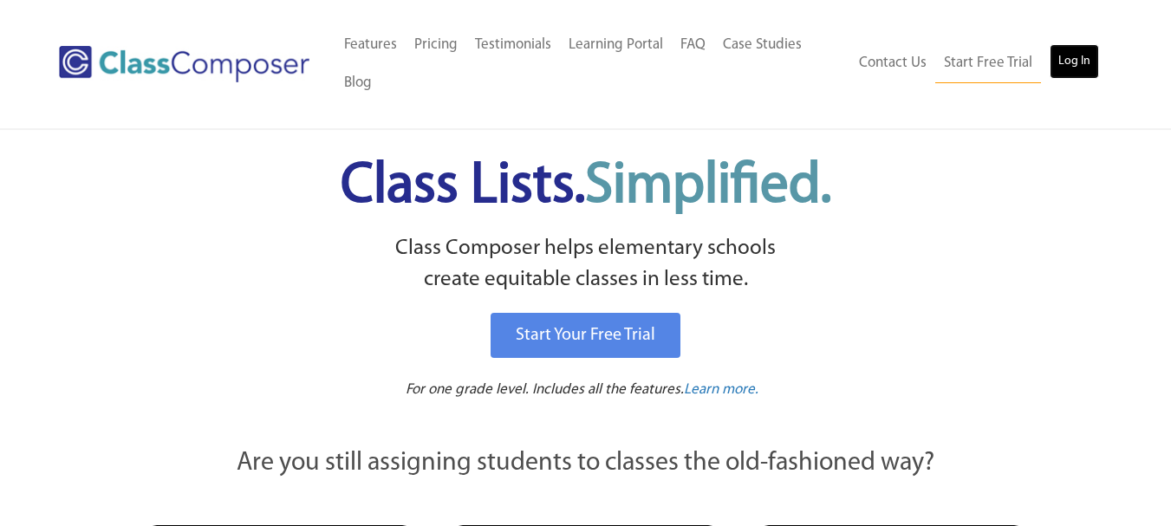
click at [1080, 47] on link "Log In" at bounding box center [1074, 61] width 49 height 35
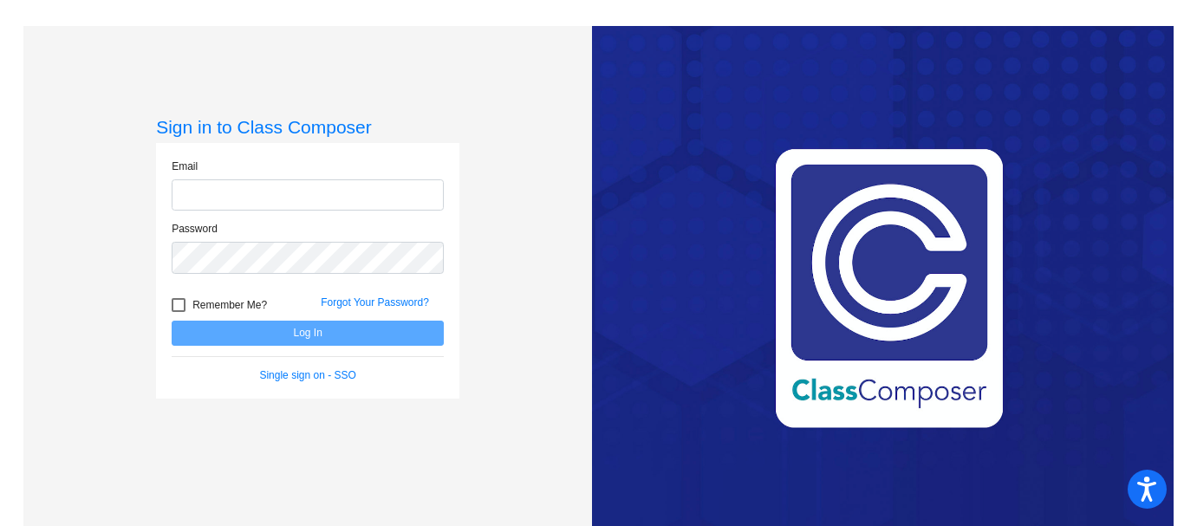
type input "[PERSON_NAME][EMAIL_ADDRESS][PERSON_NAME][DOMAIN_NAME]"
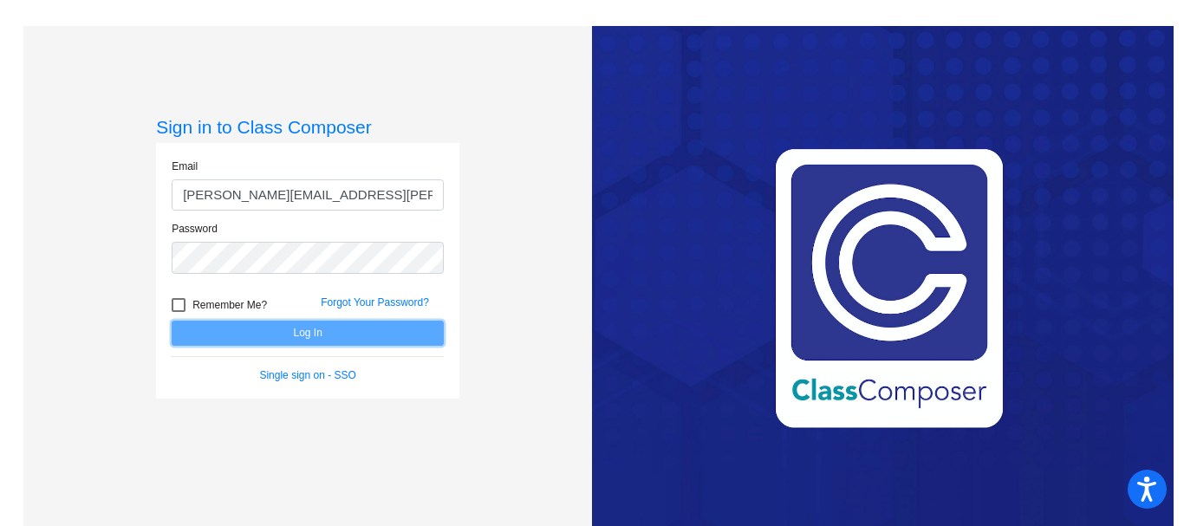
click at [284, 333] on button "Log In" at bounding box center [308, 333] width 272 height 25
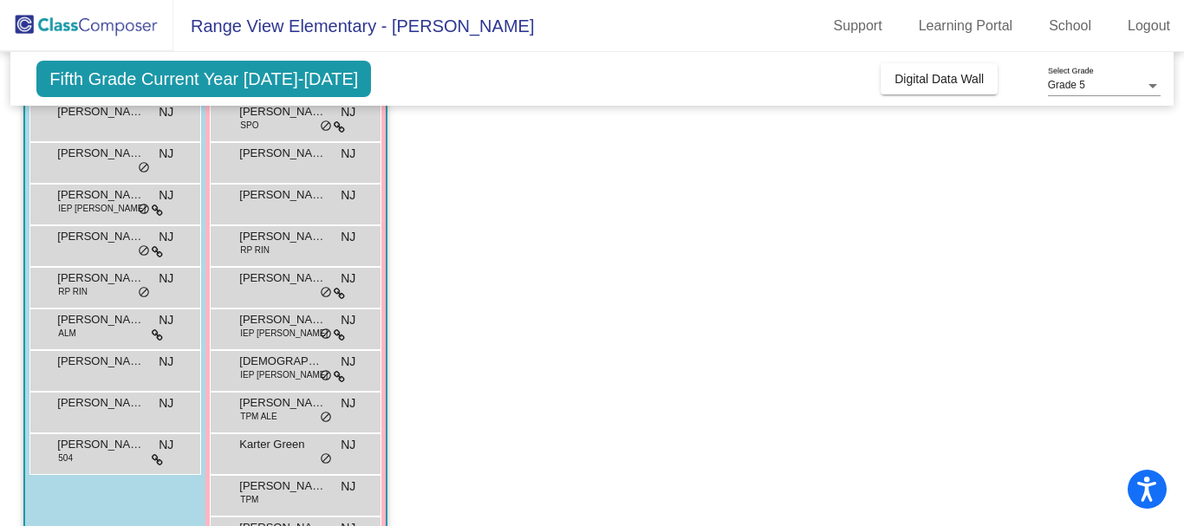
scroll to position [320, 0]
